Goal: Task Accomplishment & Management: Manage account settings

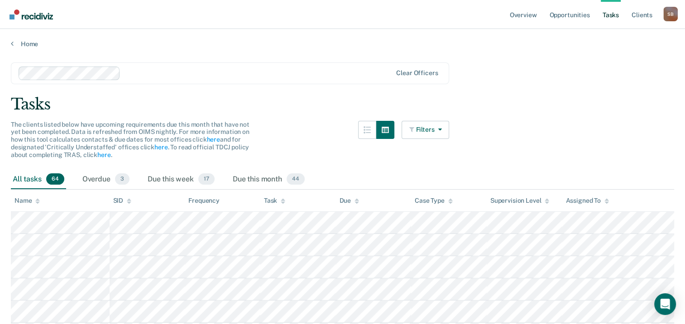
click at [52, 177] on span "64" at bounding box center [55, 179] width 18 height 12
click at [296, 177] on span "44" at bounding box center [296, 179] width 18 height 12
click at [297, 177] on span "44" at bounding box center [296, 179] width 18 height 12
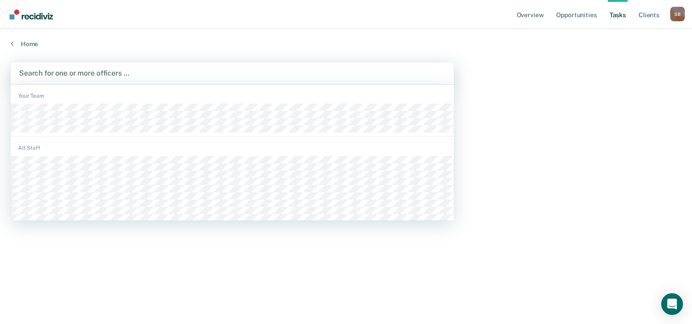
click at [239, 68] on div at bounding box center [232, 73] width 427 height 10
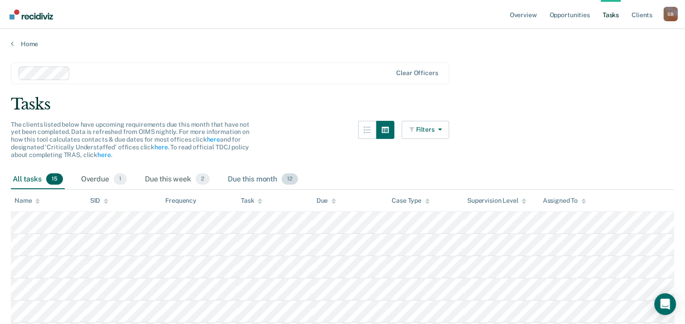
click at [255, 178] on div "Due this month 12" at bounding box center [263, 180] width 74 height 20
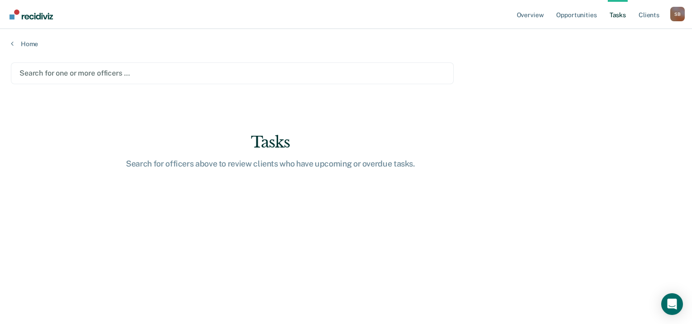
click at [91, 72] on div at bounding box center [232, 73] width 426 height 10
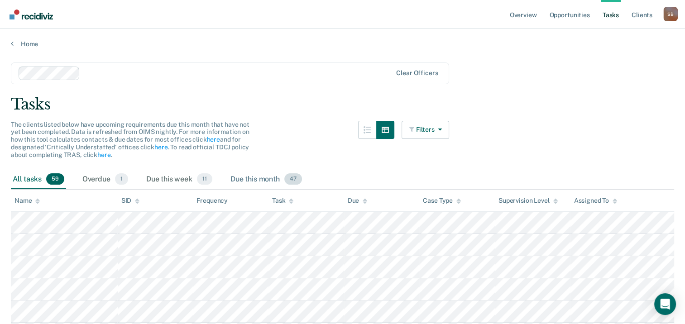
click at [279, 175] on div "Due this month 47" at bounding box center [266, 180] width 75 height 20
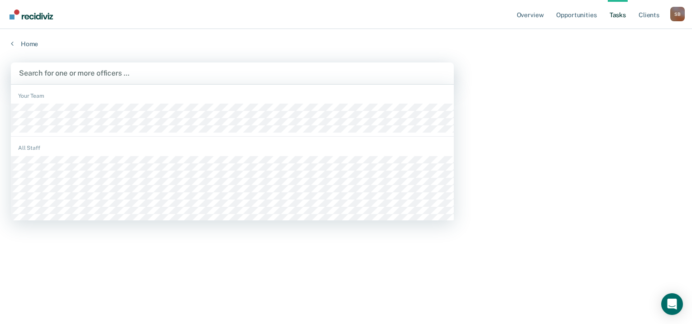
click at [136, 76] on div at bounding box center [232, 73] width 427 height 10
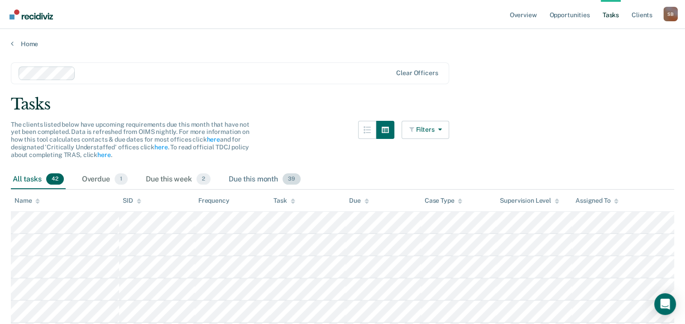
click at [270, 179] on div "Due this month 39" at bounding box center [265, 180] width 76 height 20
click at [291, 181] on span "39" at bounding box center [292, 179] width 18 height 12
drag, startPoint x: 320, startPoint y: 141, endPoint x: 29, endPoint y: 178, distance: 293.1
click at [29, 178] on div "All tasks 42" at bounding box center [38, 180] width 55 height 20
click at [284, 178] on span "39" at bounding box center [292, 179] width 18 height 12
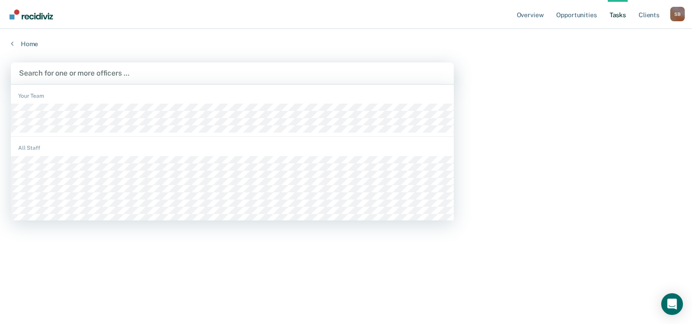
click at [81, 72] on div at bounding box center [232, 73] width 427 height 10
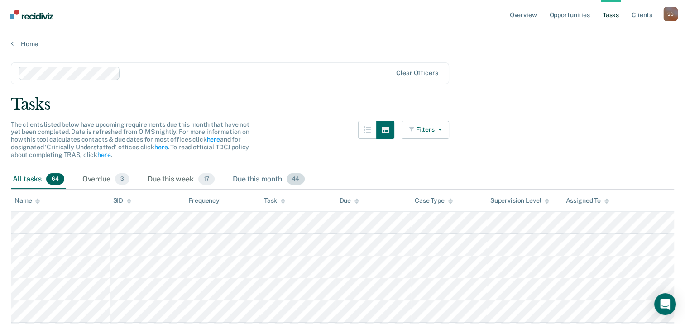
click at [269, 179] on div "Due this month 44" at bounding box center [269, 180] width 76 height 20
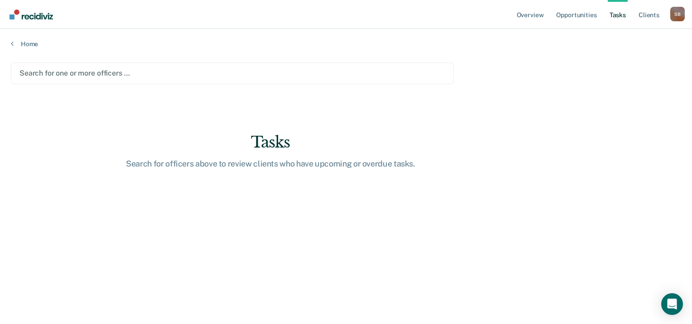
click at [108, 80] on div "Search for one or more officers …" at bounding box center [232, 73] width 443 height 22
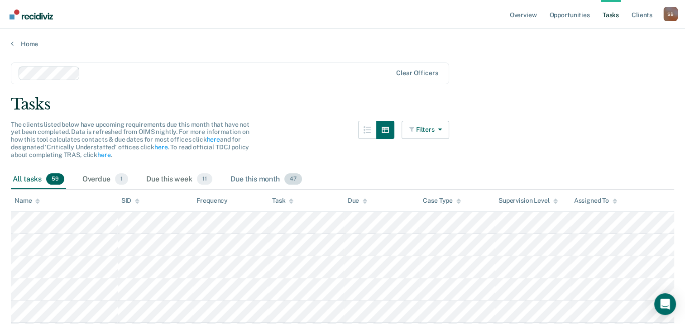
click at [280, 176] on div "Due this month 47" at bounding box center [266, 180] width 75 height 20
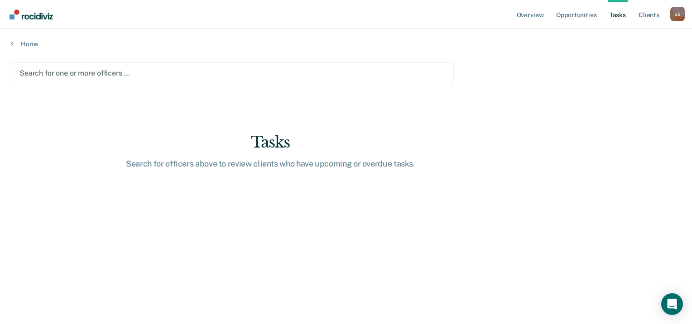
click at [84, 72] on div at bounding box center [232, 73] width 426 height 10
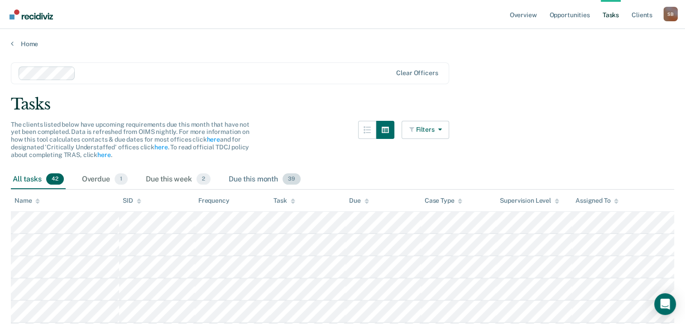
click at [265, 176] on div "Due this month 39" at bounding box center [265, 180] width 76 height 20
click at [207, 68] on div at bounding box center [235, 73] width 313 height 10
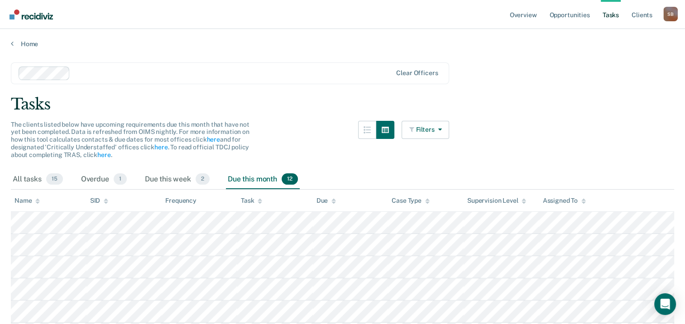
click at [284, 179] on span "12" at bounding box center [290, 179] width 16 height 12
